Goal: Task Accomplishment & Management: Use online tool/utility

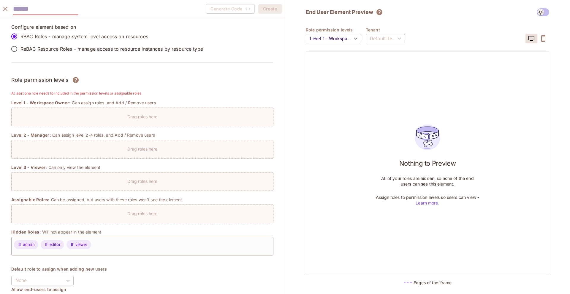
click at [2, 12] on icon "close" at bounding box center [5, 8] width 7 height 7
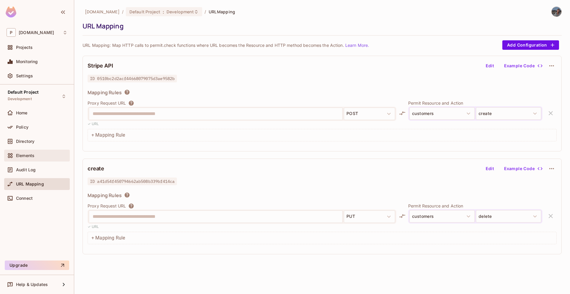
click at [38, 159] on div "Elements" at bounding box center [37, 155] width 61 height 7
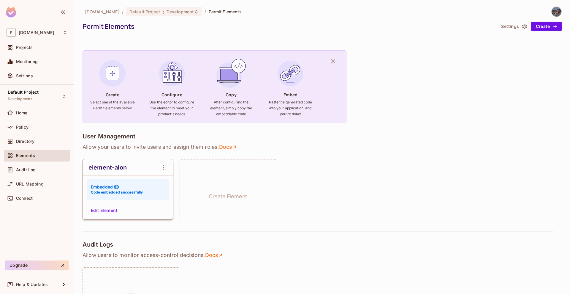
click at [106, 209] on button "Edit Element" at bounding box center [103, 210] width 31 height 9
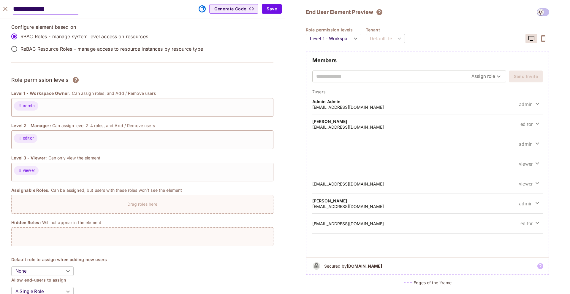
click at [11, 9] on button "close" at bounding box center [5, 9] width 12 height 12
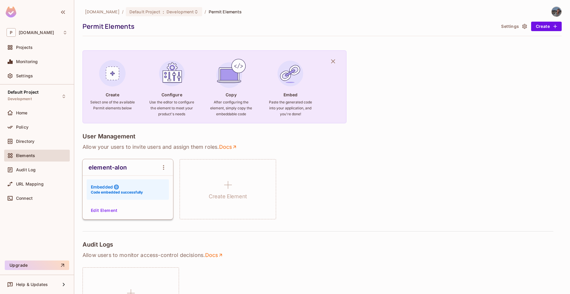
click at [114, 214] on button "Edit Element" at bounding box center [103, 210] width 31 height 9
